Goal: Transaction & Acquisition: Purchase product/service

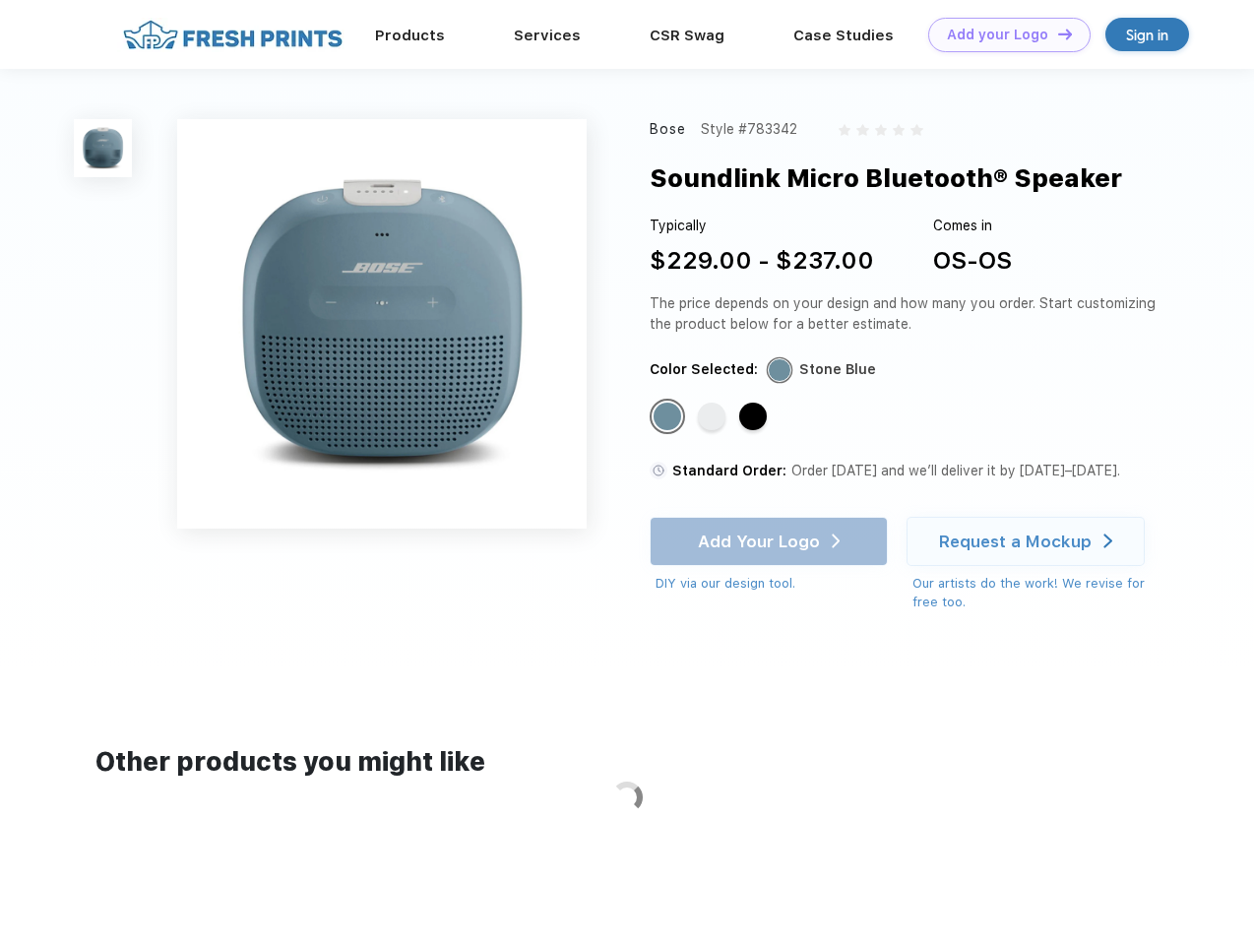
click at [1002, 34] on link "Add your Logo Design Tool" at bounding box center [1009, 35] width 162 height 34
click at [0, 0] on div "Design Tool" at bounding box center [0, 0] width 0 height 0
click at [1056, 33] on link "Add your Logo Design Tool" at bounding box center [1009, 35] width 162 height 34
click at [103, 148] on img at bounding box center [103, 148] width 58 height 58
click at [669, 417] on div "Standard Color" at bounding box center [667, 416] width 28 height 28
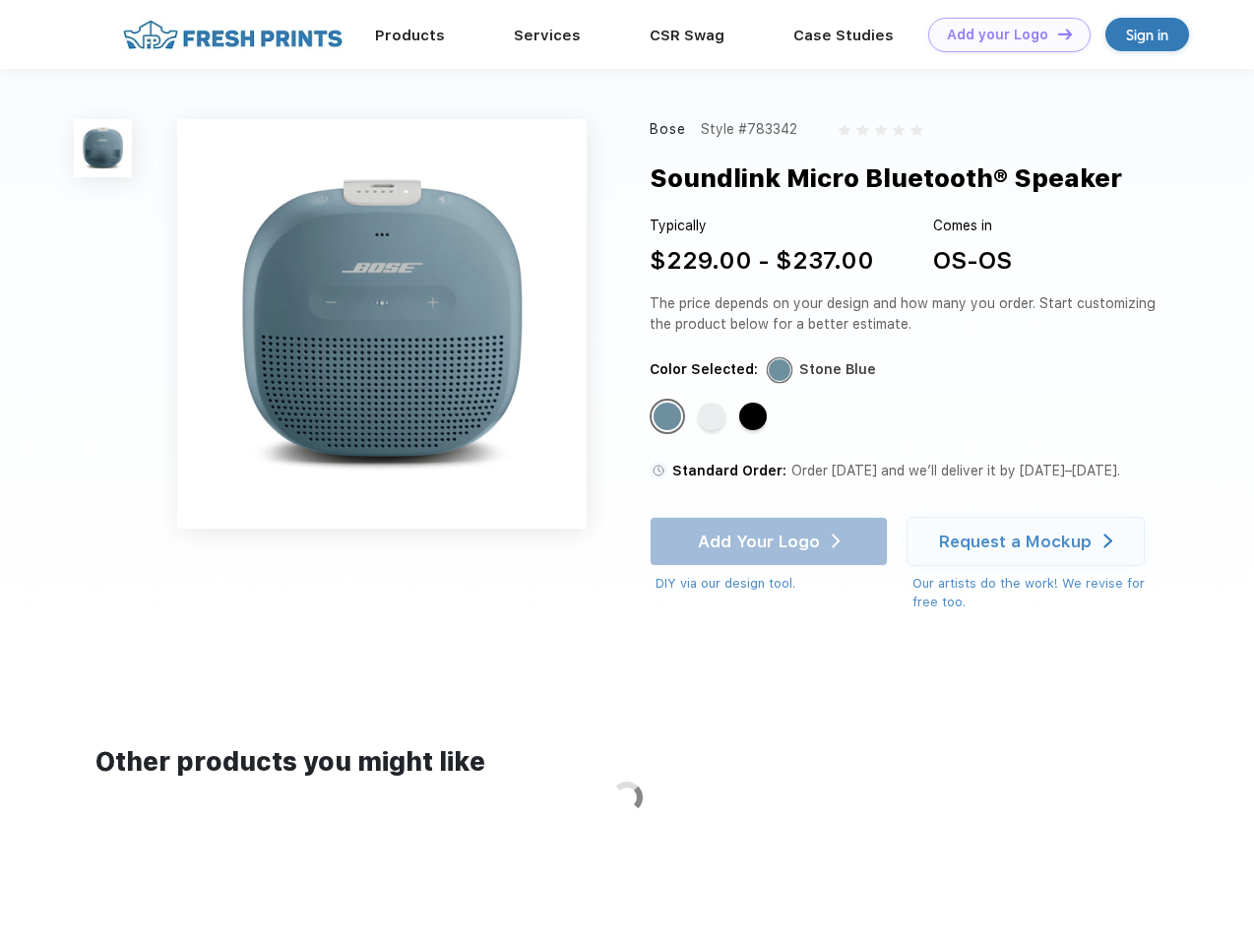
click at [713, 417] on div "Standard Color" at bounding box center [712, 416] width 28 height 28
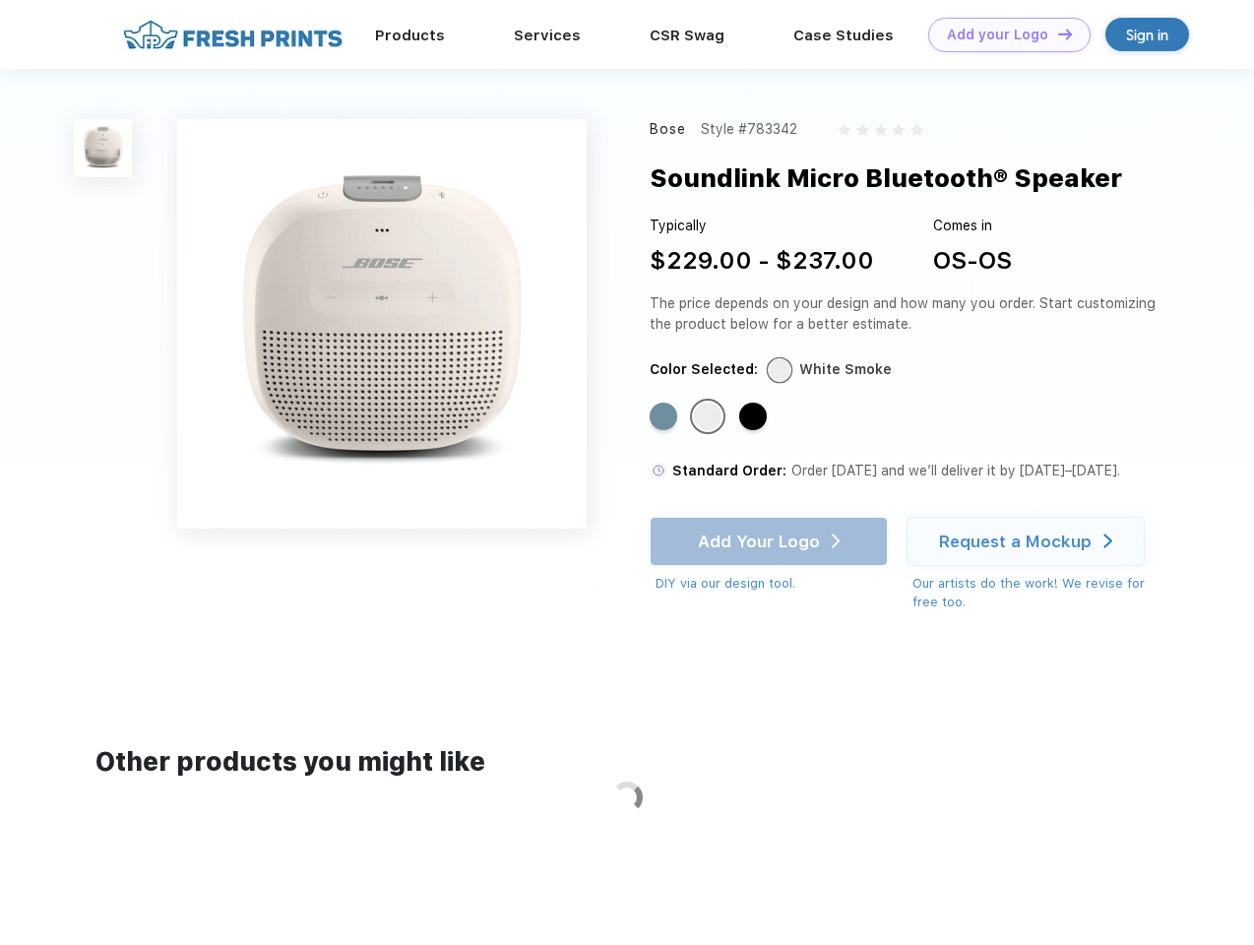
click at [755, 417] on div "Standard Color" at bounding box center [753, 416] width 28 height 28
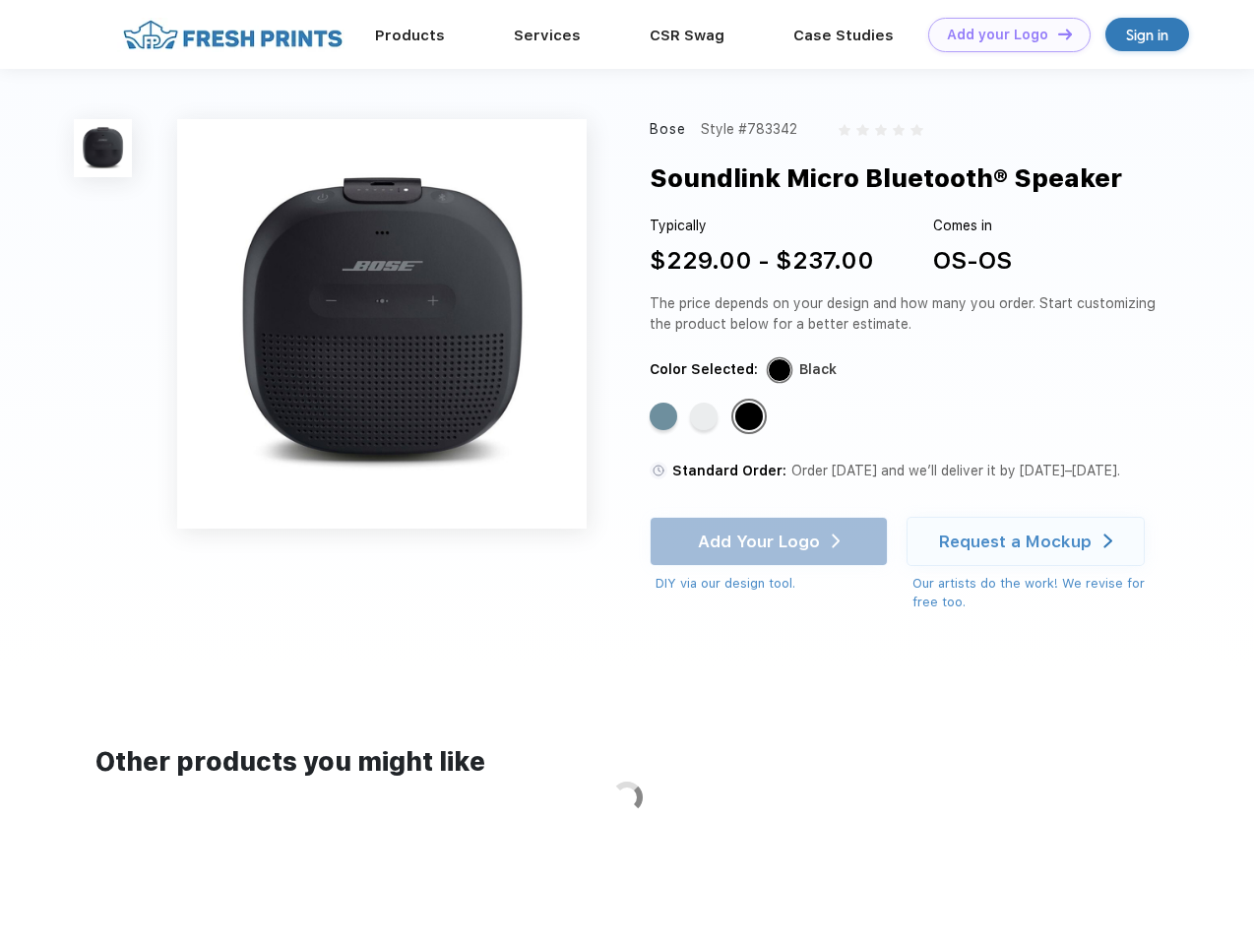
click at [771, 541] on div "Add Your Logo DIY via our design tool. Ah shoot! This product isn't up in our d…" at bounding box center [769, 555] width 238 height 77
click at [1028, 541] on div "Request a Mockup" at bounding box center [1015, 541] width 153 height 20
